Goal: Find specific page/section: Find specific page/section

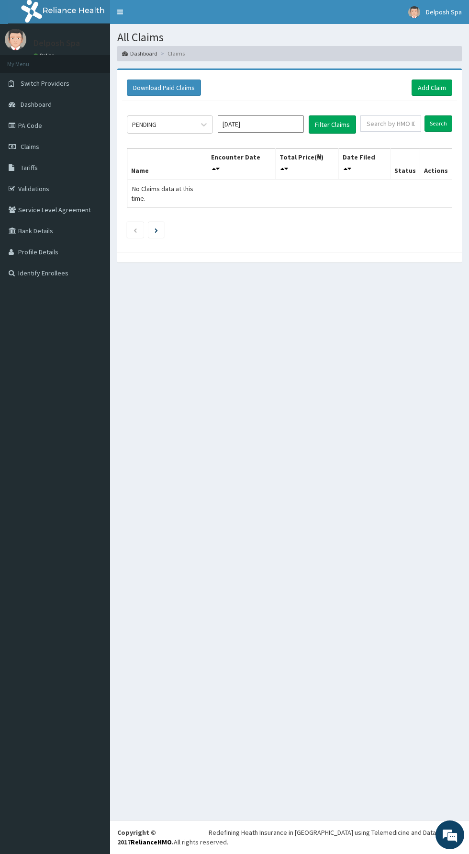
click at [54, 136] on link "PA Code" at bounding box center [55, 125] width 110 height 21
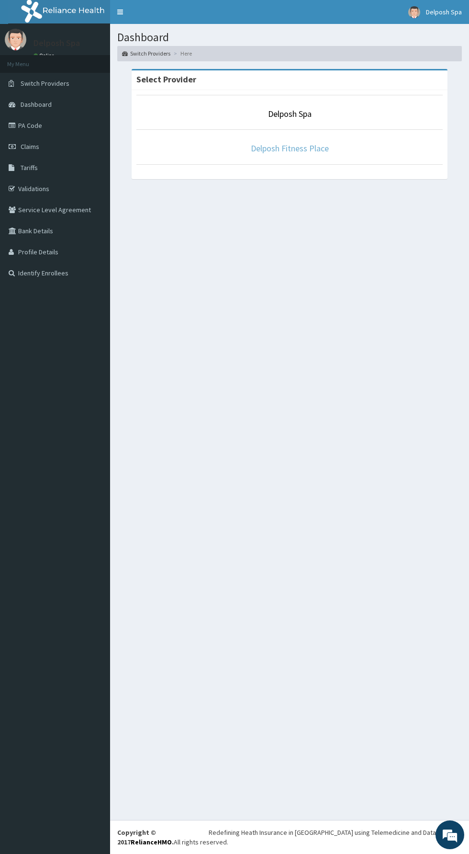
click at [328, 149] on link "Delposh Fitness Place" at bounding box center [290, 148] width 78 height 11
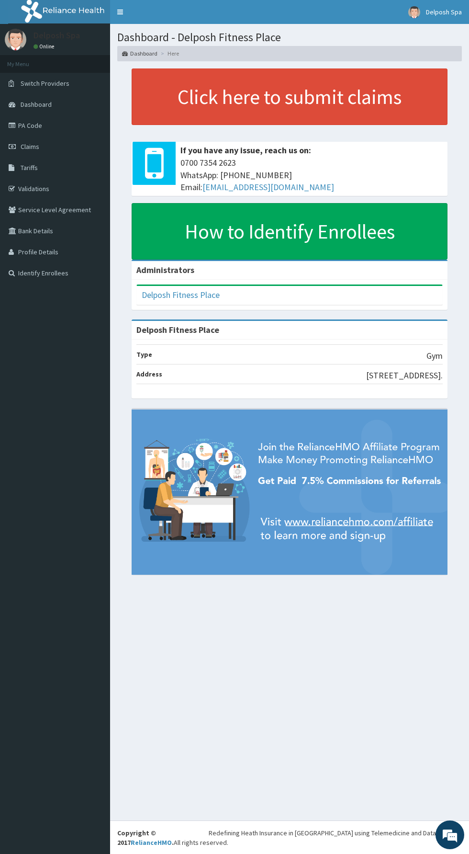
click at [63, 129] on link "PA Code" at bounding box center [55, 125] width 110 height 21
